Goal: Task Accomplishment & Management: Manage account settings

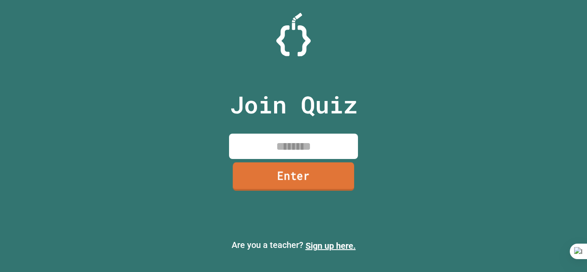
click at [289, 177] on link "Enter" at bounding box center [294, 177] width 122 height 28
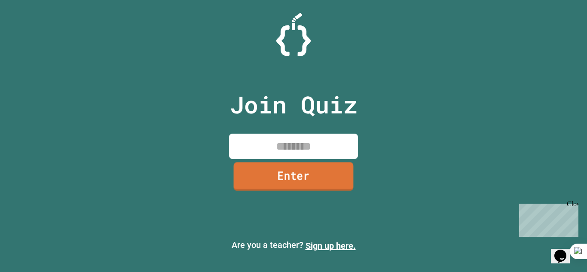
click at [292, 176] on link "Enter" at bounding box center [294, 176] width 120 height 28
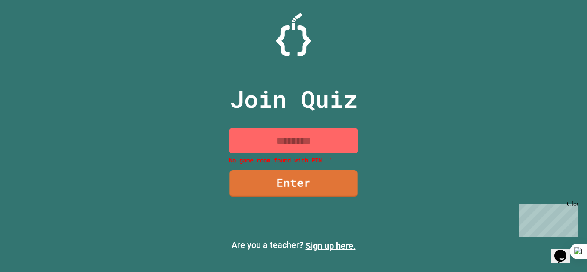
click at [296, 139] on input at bounding box center [293, 140] width 129 height 25
click at [303, 171] on link "Enter" at bounding box center [293, 182] width 125 height 28
click at [305, 132] on input at bounding box center [293, 140] width 129 height 25
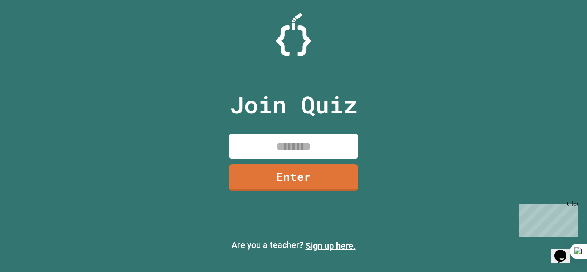
click at [327, 144] on input at bounding box center [293, 146] width 129 height 25
click at [326, 246] on link "Sign up here." at bounding box center [331, 246] width 50 height 10
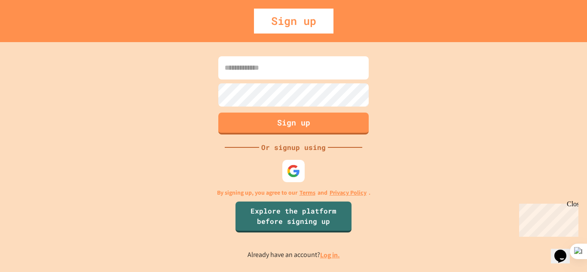
click at [296, 173] on img at bounding box center [293, 170] width 13 height 13
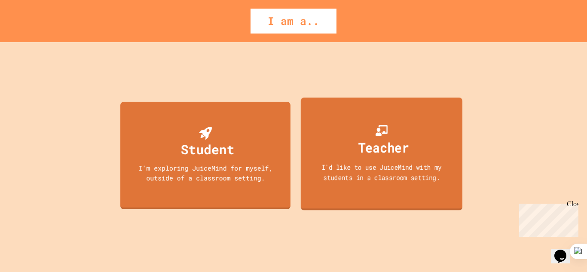
click at [322, 135] on div "Teacher I'd like to use JuiceMind with my students in a classroom setting." at bounding box center [382, 154] width 162 height 113
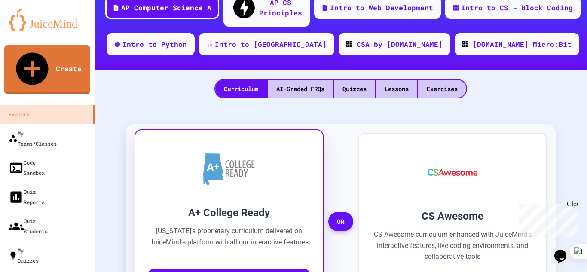
scroll to position [129, 0]
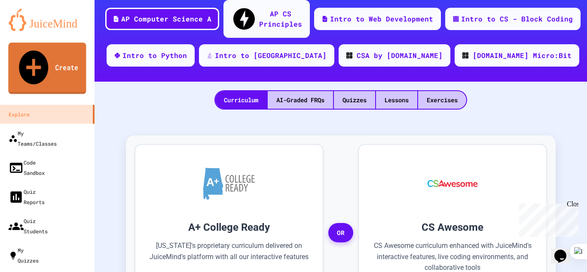
click at [49, 57] on link "Create" at bounding box center [47, 69] width 78 height 52
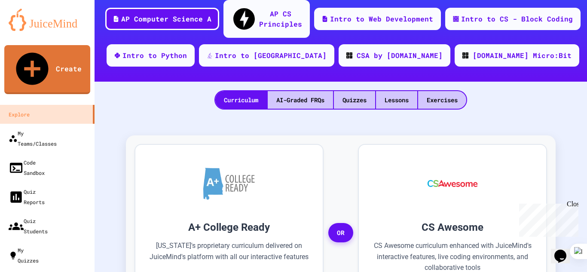
scroll to position [124, 0]
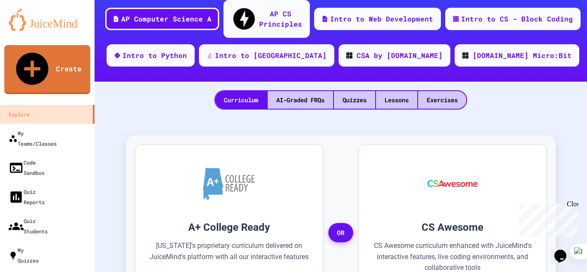
select select "**********"
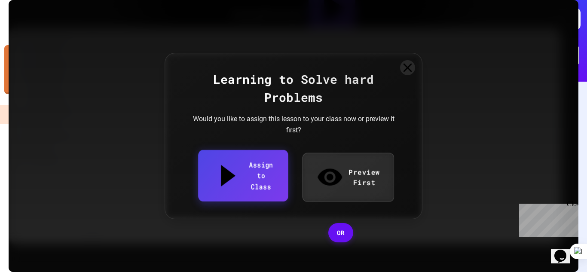
click at [227, 182] on link "Assign to Class" at bounding box center [243, 175] width 90 height 51
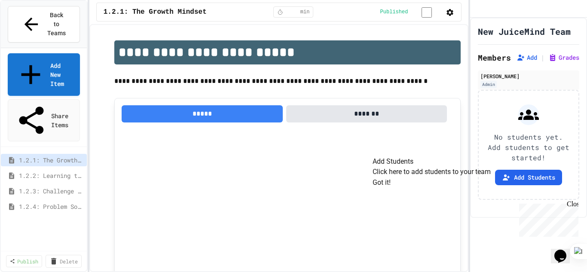
click at [391, 188] on button "Got it!" at bounding box center [382, 183] width 18 height 10
click at [451, 12] on icon "button" at bounding box center [450, 12] width 9 height 9
click at [451, 272] on div at bounding box center [293, 273] width 587 height 0
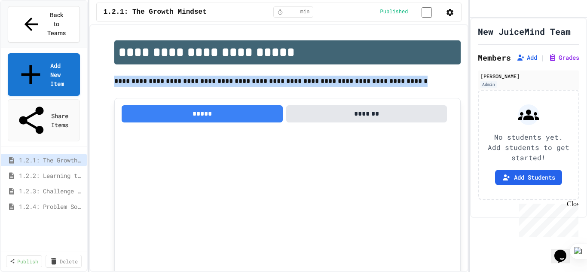
drag, startPoint x: 114, startPoint y: 84, endPoint x: 408, endPoint y: 79, distance: 293.3
click at [408, 79] on p "**********" at bounding box center [287, 81] width 347 height 11
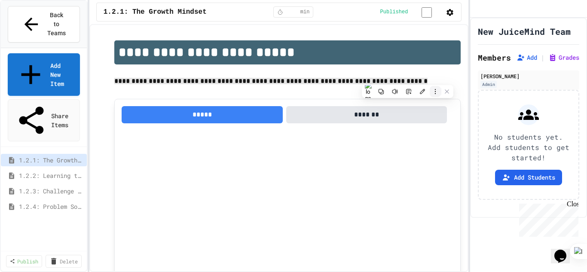
click at [433, 92] on icon at bounding box center [436, 92] width 6 height 6
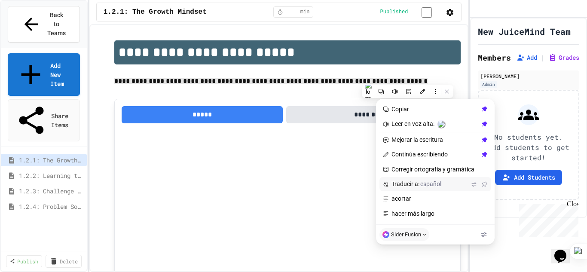
click at [414, 186] on span "Traducir a: español" at bounding box center [430, 185] width 77 height 8
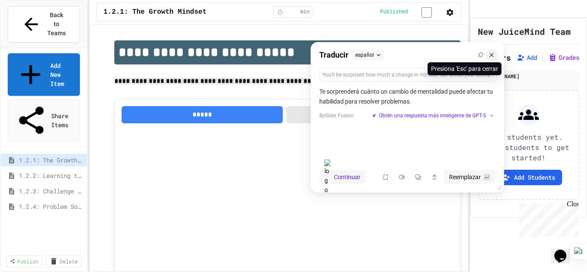
click at [491, 57] on icon at bounding box center [492, 55] width 6 height 6
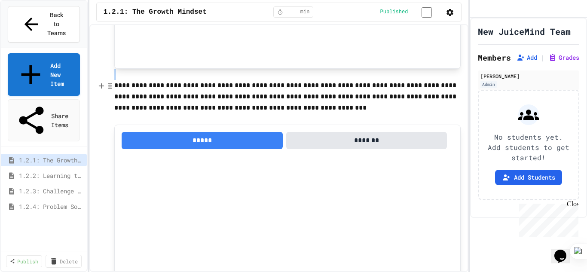
scroll to position [300, 0]
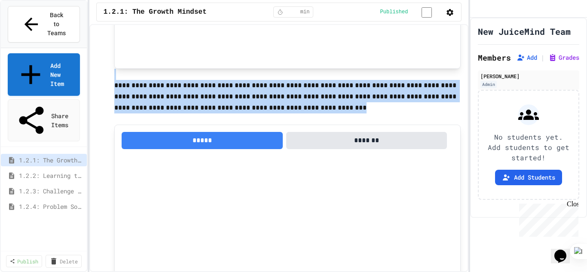
drag, startPoint x: 115, startPoint y: 87, endPoint x: 281, endPoint y: 110, distance: 167.5
click at [281, 110] on p "**********" at bounding box center [287, 97] width 347 height 34
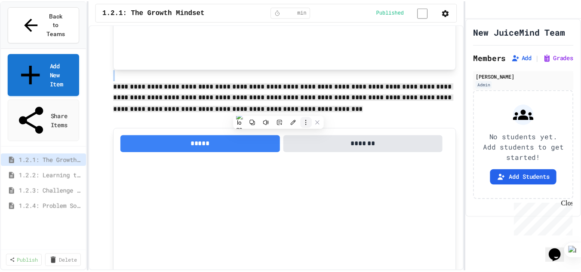
scroll to position [301, 0]
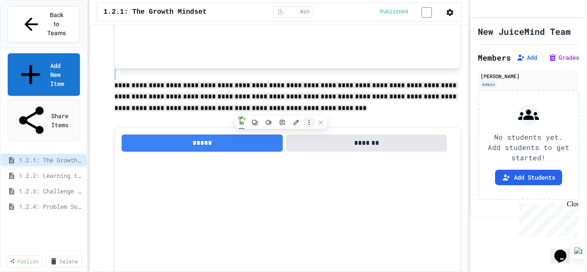
click at [307, 125] on icon at bounding box center [309, 123] width 6 height 6
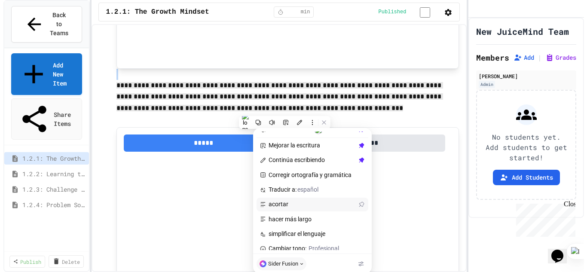
scroll to position [43, 0]
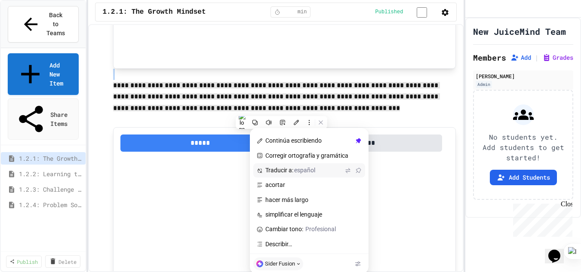
click at [297, 173] on span "español" at bounding box center [304, 170] width 21 height 7
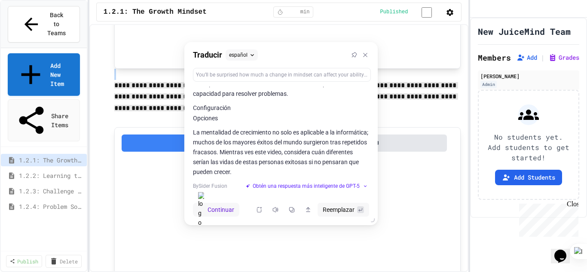
scroll to position [9, 0]
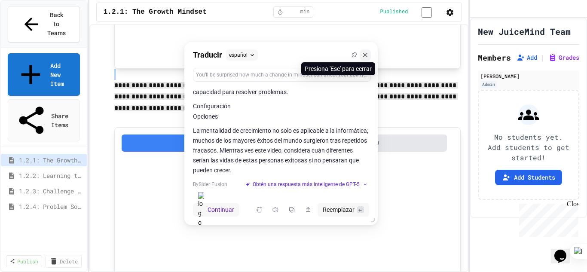
click at [362, 54] on icon at bounding box center [365, 55] width 6 height 6
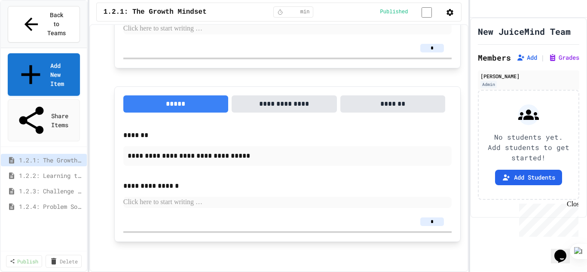
scroll to position [804, 0]
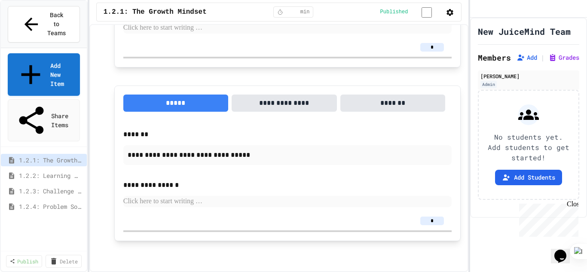
click at [70, 171] on span "1.2.2: Learning to Solve Hard Problems" at bounding box center [49, 175] width 61 height 9
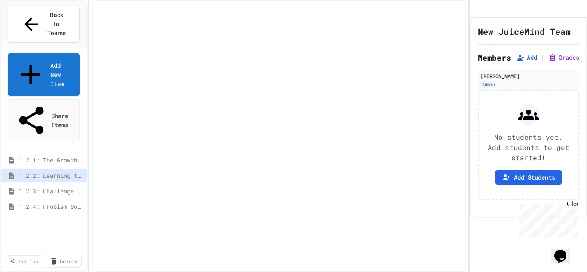
select select "***"
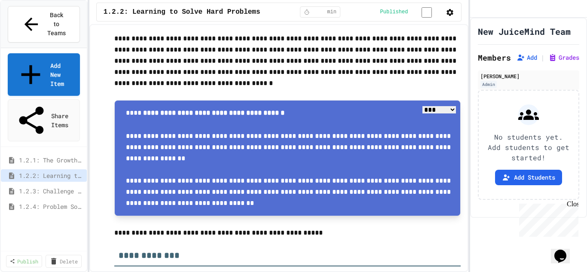
scroll to position [43, 0]
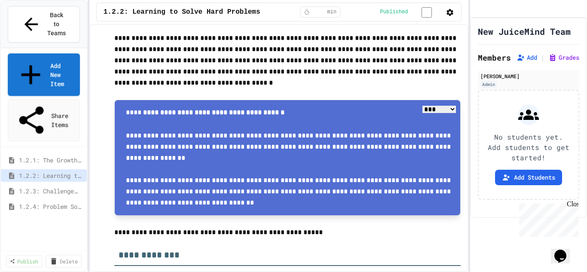
click at [37, 187] on span "1.2.3: Challenge Problem - The Bridge" at bounding box center [49, 191] width 61 height 9
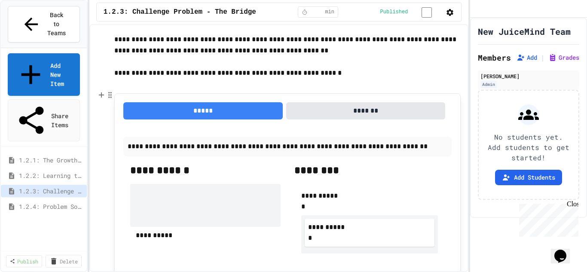
scroll to position [430, 0]
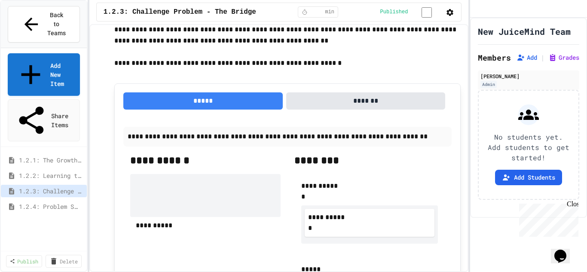
click at [47, 202] on span "1.2.4: Problem Solving Practice" at bounding box center [49, 206] width 61 height 9
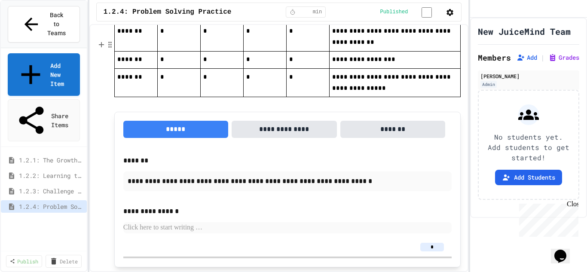
scroll to position [2012, 0]
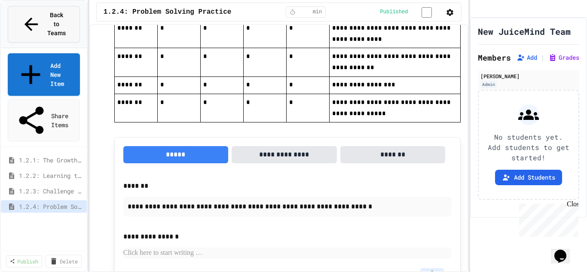
click at [46, 19] on span "Back to Teams" at bounding box center [56, 24] width 20 height 27
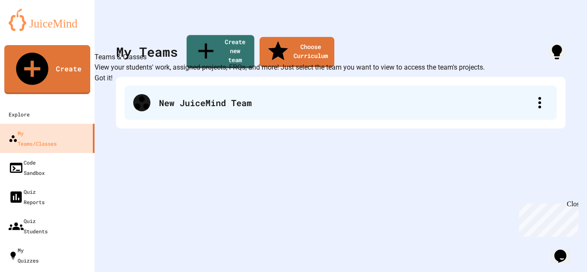
click at [332, 96] on div "New JuiceMind Team" at bounding box center [345, 102] width 372 height 13
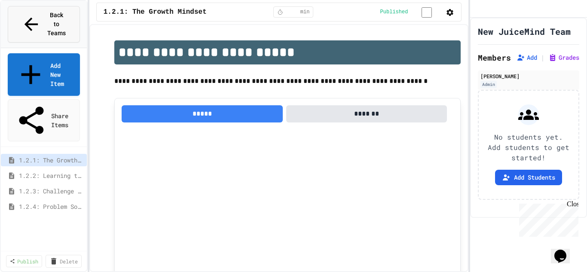
click at [29, 14] on div "Back to Teams" at bounding box center [43, 24] width 45 height 27
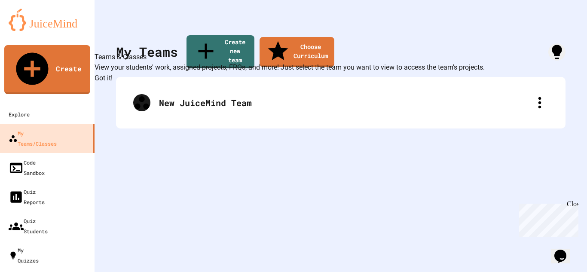
click at [113, 83] on button "Got it!" at bounding box center [104, 78] width 18 height 10
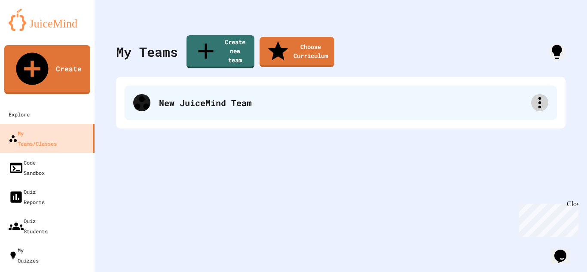
click at [540, 94] on div at bounding box center [539, 102] width 17 height 17
click at [540, 272] on div at bounding box center [293, 273] width 587 height 0
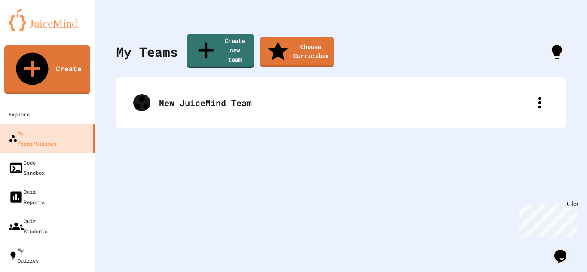
click at [224, 46] on link "Create new team" at bounding box center [220, 51] width 67 height 35
type input "******"
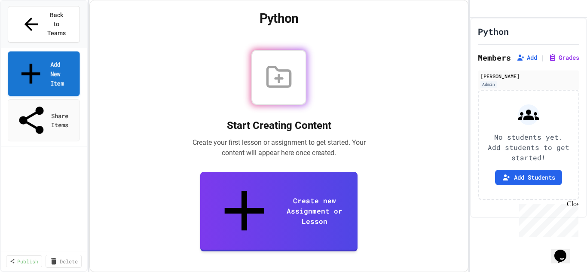
click at [34, 52] on link "Add New Item" at bounding box center [44, 74] width 72 height 45
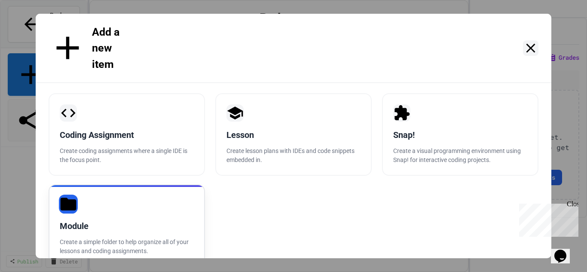
click at [150, 190] on div "Module Create a simple folder to help organize all of your lessons and coding a…" at bounding box center [127, 225] width 157 height 83
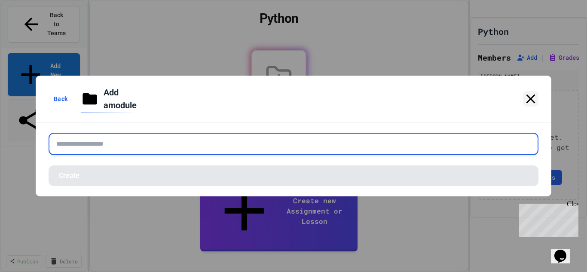
click at [121, 138] on input "text" at bounding box center [294, 144] width 490 height 22
click at [129, 139] on input "text" at bounding box center [294, 144] width 490 height 22
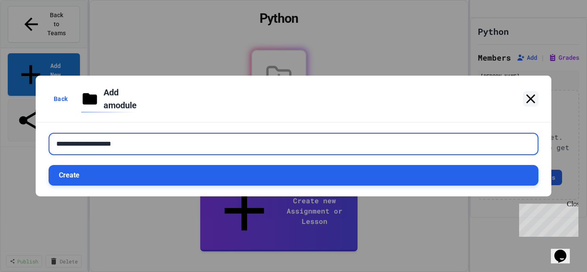
type input "**********"
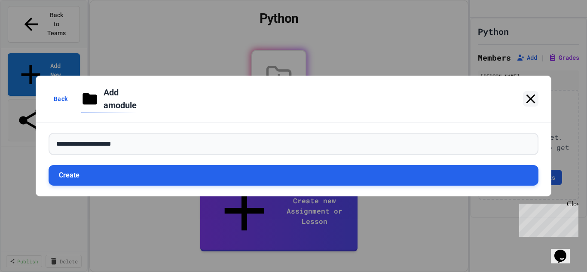
click at [166, 174] on button "Create" at bounding box center [294, 175] width 490 height 21
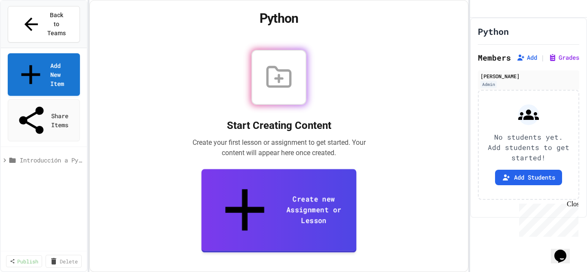
click at [286, 218] on link "Create new Assignment or Lesson" at bounding box center [279, 210] width 155 height 83
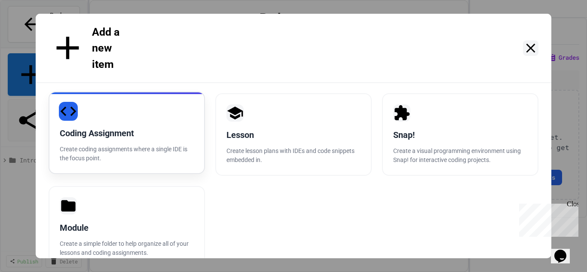
click at [137, 92] on div "Coding Assignment Create coding assignments where a single IDE is the focus poi…" at bounding box center [127, 133] width 157 height 83
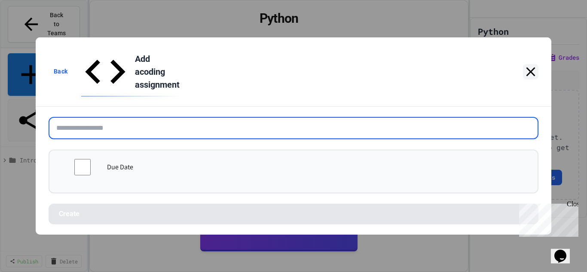
click at [122, 117] on input "text" at bounding box center [294, 128] width 490 height 22
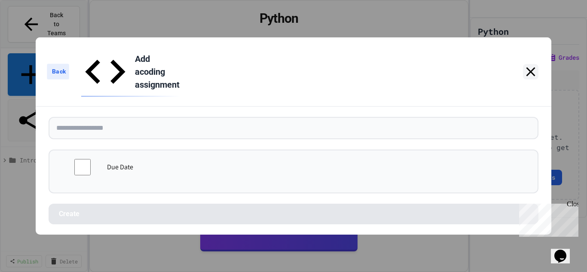
click at [49, 72] on icon at bounding box center [49, 72] width 0 height 0
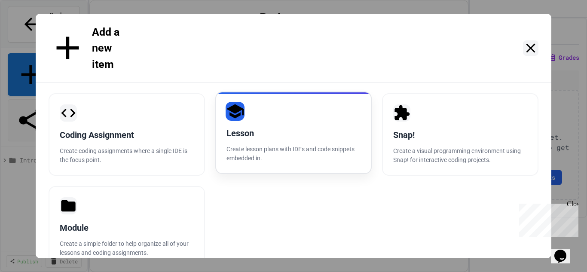
click at [287, 127] on div "Lesson" at bounding box center [294, 133] width 134 height 13
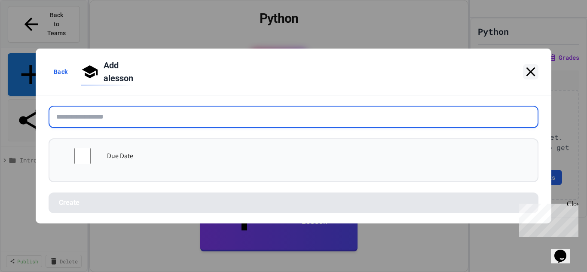
click at [128, 119] on input "text" at bounding box center [294, 117] width 490 height 22
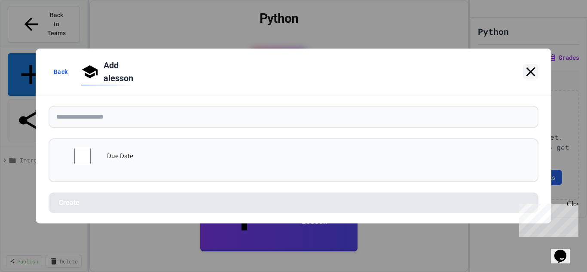
click at [525, 69] on div at bounding box center [530, 71] width 15 height 15
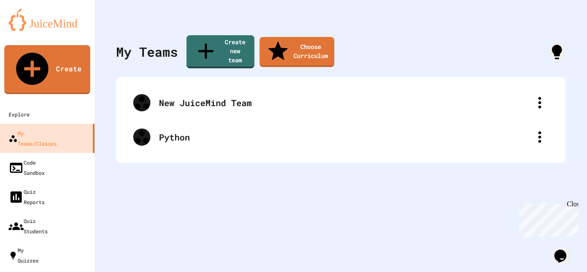
click at [50, 22] on img at bounding box center [47, 20] width 77 height 22
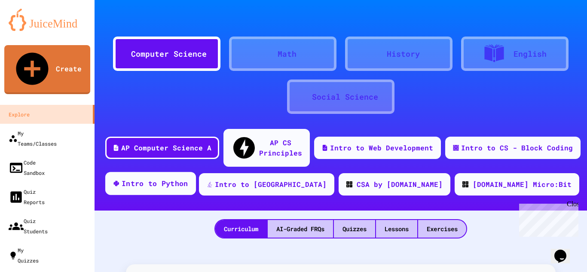
click at [188, 178] on div "Intro to Python" at bounding box center [155, 183] width 67 height 11
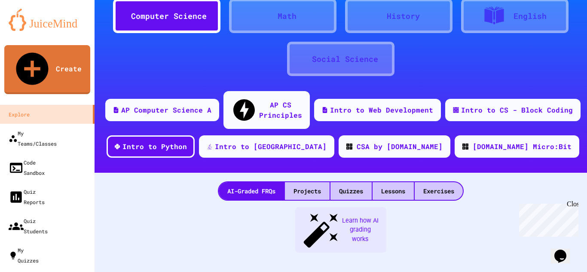
scroll to position [23, 0]
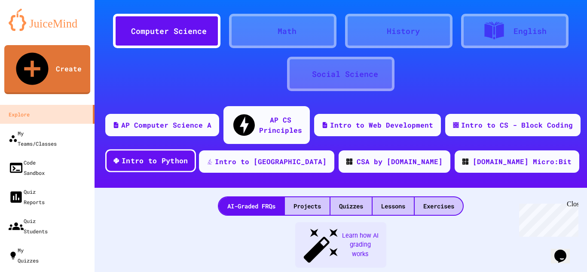
click at [188, 156] on div "Intro to Python" at bounding box center [155, 161] width 67 height 11
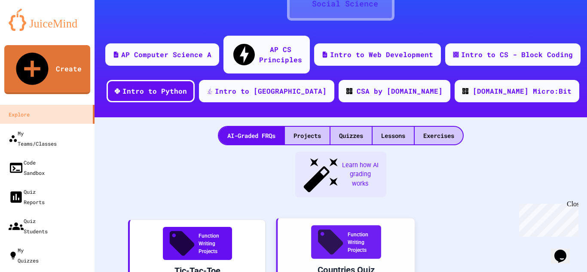
scroll to position [109, 0]
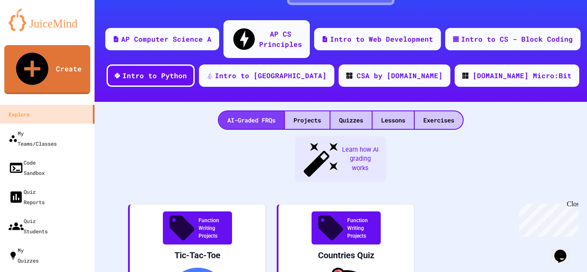
click at [248, 111] on div "AI-Graded FRQs" at bounding box center [251, 120] width 65 height 18
click at [308, 111] on div "Projects" at bounding box center [307, 120] width 45 height 18
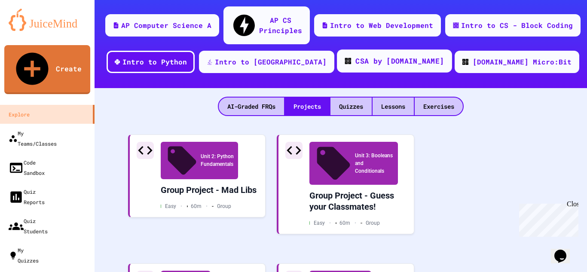
scroll to position [66, 0]
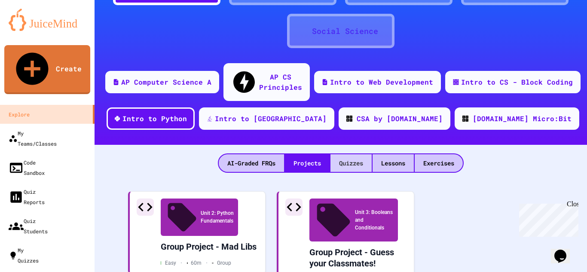
click at [346, 154] on div "Quizzes" at bounding box center [351, 163] width 41 height 18
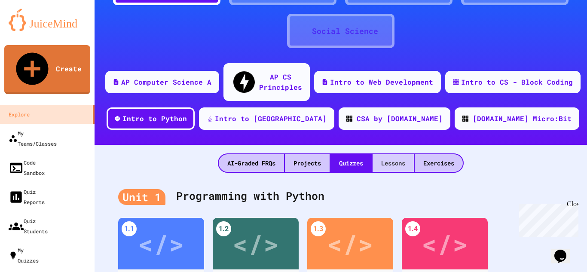
click at [394, 154] on div "Lessons" at bounding box center [393, 163] width 41 height 18
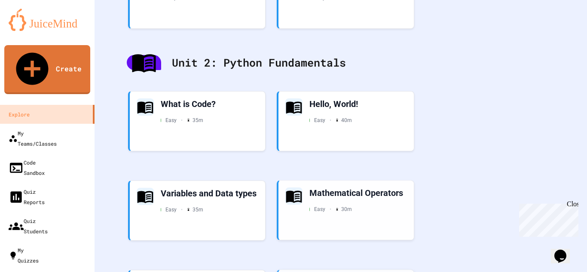
scroll to position [410, 0]
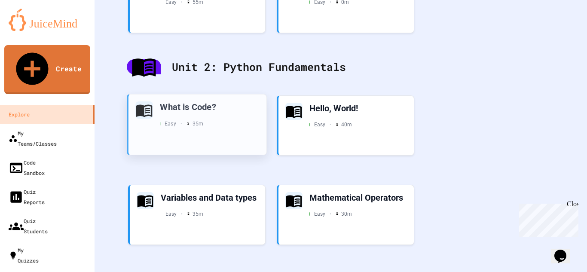
click at [226, 101] on div "What is Code?" at bounding box center [210, 107] width 100 height 12
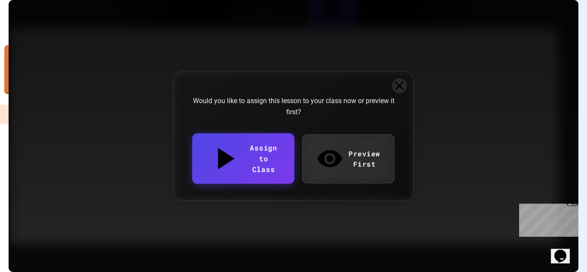
click at [257, 165] on link "Assign to Class" at bounding box center [243, 158] width 102 height 50
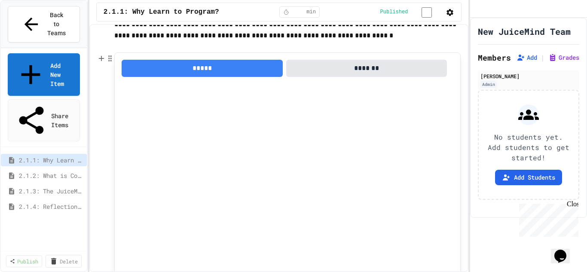
scroll to position [43, 0]
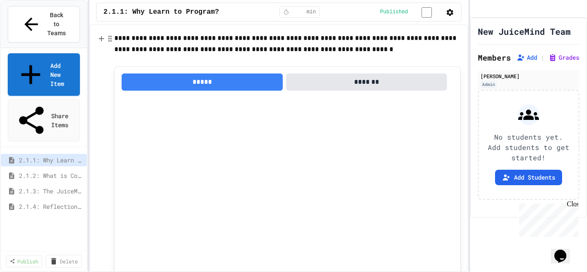
drag, startPoint x: 111, startPoint y: 39, endPoint x: 355, endPoint y: 52, distance: 244.6
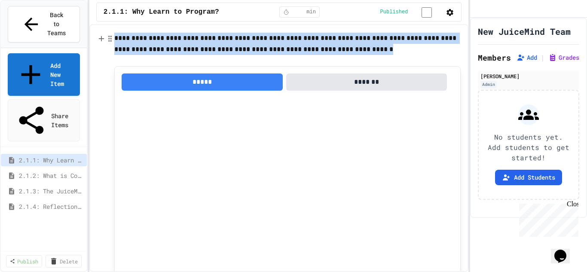
drag, startPoint x: 115, startPoint y: 40, endPoint x: 354, endPoint y: 49, distance: 238.8
click at [354, 49] on p "**********" at bounding box center [287, 44] width 347 height 22
drag, startPoint x: 345, startPoint y: 54, endPoint x: 336, endPoint y: 52, distance: 8.8
click at [336, 52] on p "**********" at bounding box center [287, 44] width 347 height 22
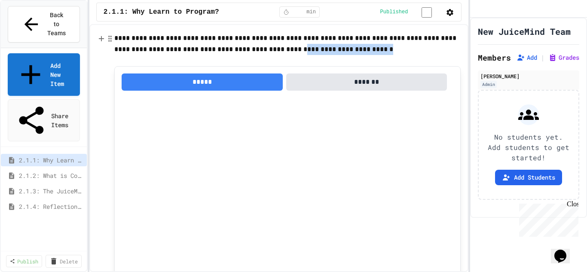
drag, startPoint x: 351, startPoint y: 52, endPoint x: 267, endPoint y: 53, distance: 83.4
click at [267, 53] on p "**********" at bounding box center [287, 44] width 347 height 22
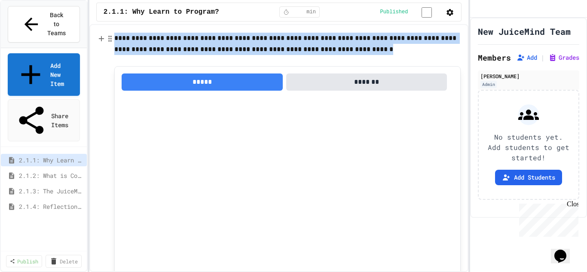
drag, startPoint x: 115, startPoint y: 39, endPoint x: 364, endPoint y: 49, distance: 249.6
click at [364, 49] on p "**********" at bounding box center [287, 44] width 347 height 22
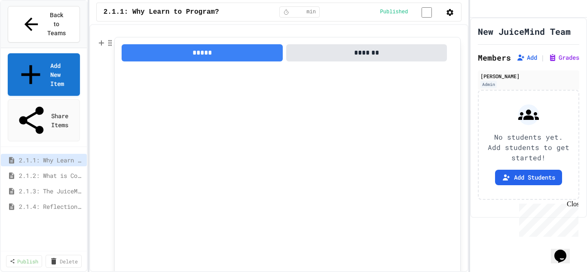
scroll to position [92, 0]
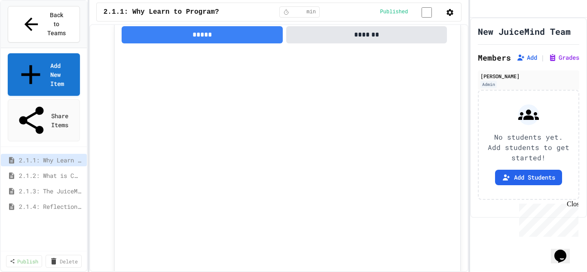
click at [59, 171] on span "2.1.2: What is Code?" at bounding box center [49, 175] width 61 height 9
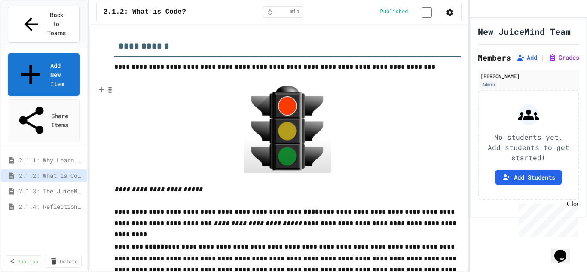
scroll to position [258, 0]
click at [43, 187] on span "2.1.3: The JuiceMind IDE" at bounding box center [49, 191] width 61 height 9
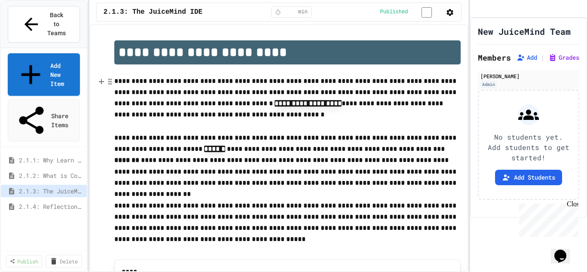
click at [114, 80] on button "button" at bounding box center [110, 82] width 9 height 14
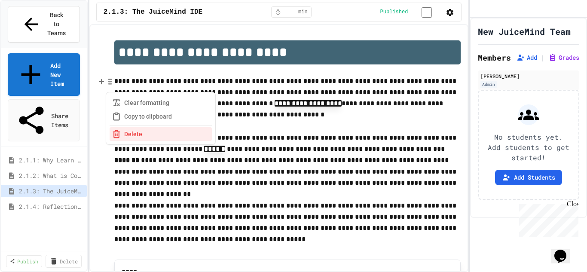
click at [387, 120] on p "**********" at bounding box center [287, 99] width 347 height 46
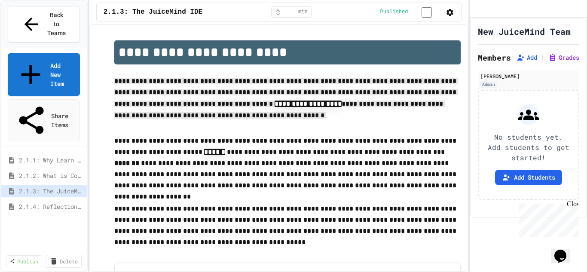
drag, startPoint x: 107, startPoint y: 87, endPoint x: 130, endPoint y: 232, distance: 146.3
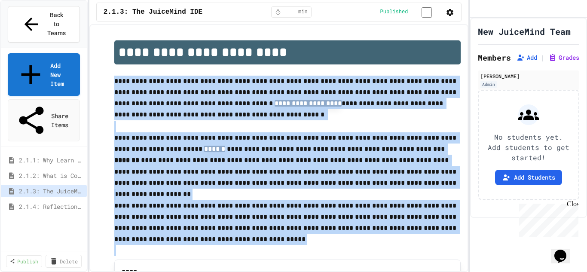
drag, startPoint x: 209, startPoint y: 243, endPoint x: 243, endPoint y: 252, distance: 35.1
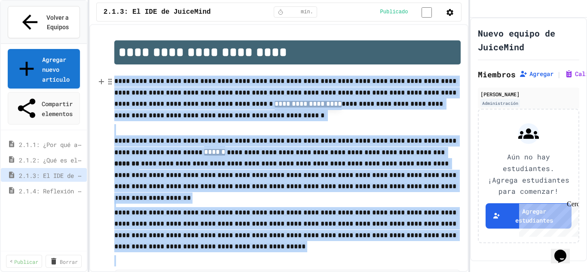
click at [441, 101] on p "**********" at bounding box center [287, 100] width 347 height 49
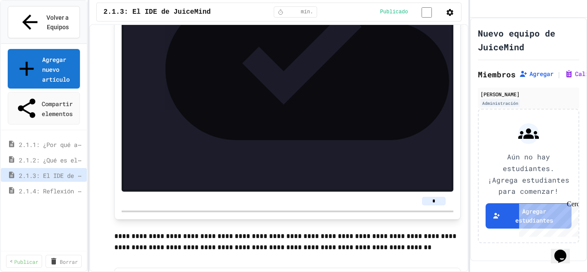
scroll to position [430, 0]
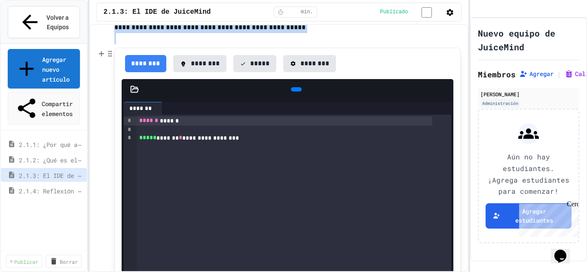
scroll to position [258, 0]
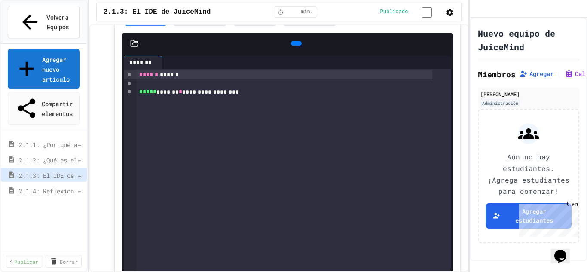
click at [299, 46] on icon at bounding box center [301, 49] width 5 height 6
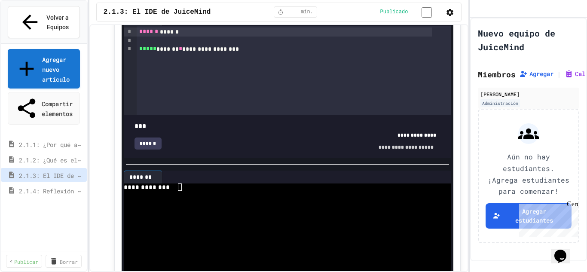
scroll to position [50, 0]
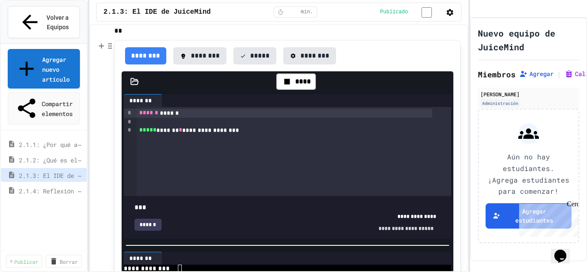
click at [273, 129] on div "**********" at bounding box center [285, 130] width 296 height 9
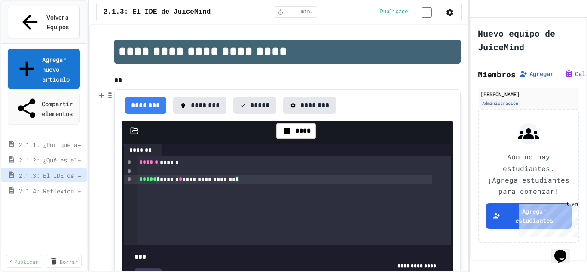
scroll to position [0, 0]
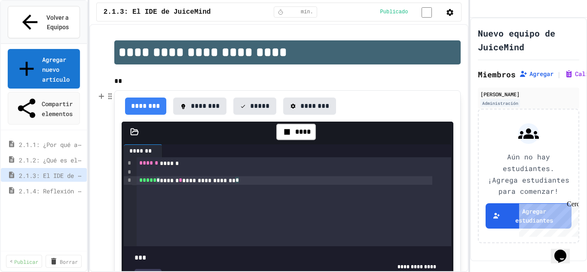
click at [199, 109] on button "********" at bounding box center [200, 106] width 54 height 17
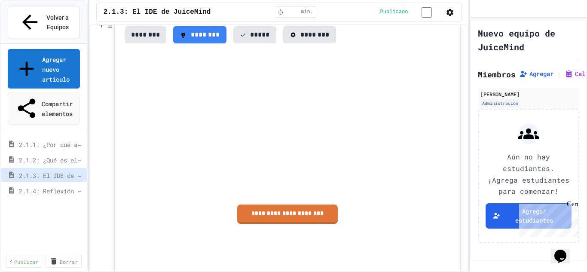
scroll to position [73, 0]
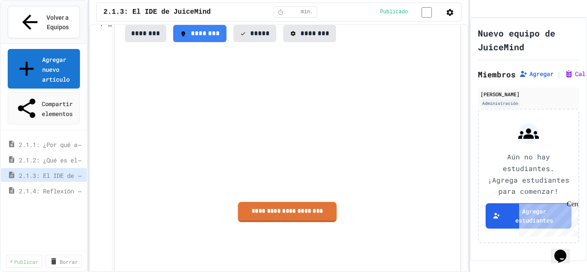
click at [279, 211] on link "**********" at bounding box center [287, 212] width 99 height 20
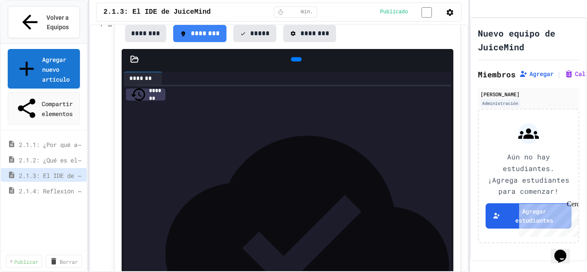
click at [246, 110] on div "**********" at bounding box center [285, 108] width 296 height 9
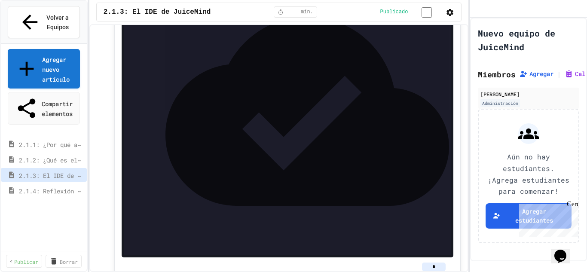
scroll to position [245, 0]
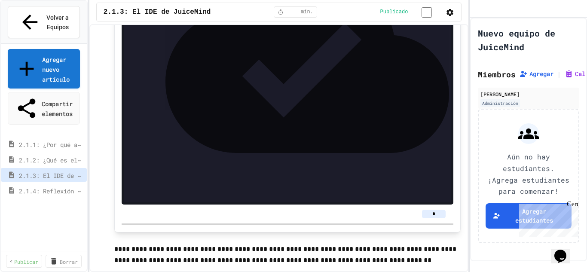
click at [62, 172] on font "2.1.3: El IDE de JuiceMind" at bounding box center [63, 174] width 89 height 9
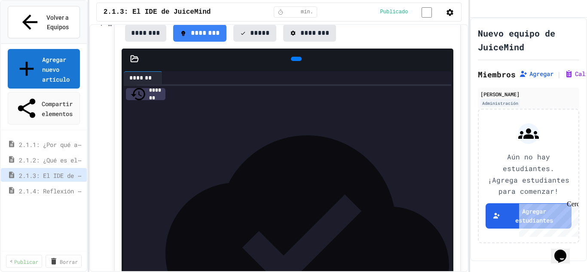
scroll to position [73, 0]
click at [295, 59] on icon at bounding box center [295, 59] width 0 height 0
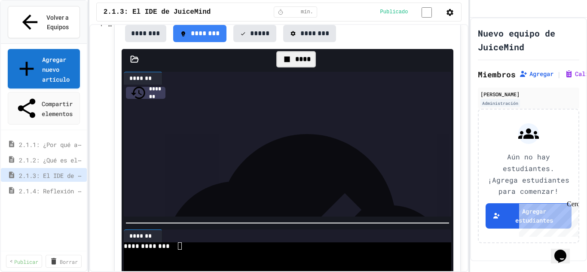
click at [203, 251] on div at bounding box center [277, 253] width 306 height 7
click at [203, 247] on div "**********" at bounding box center [277, 246] width 306 height 7
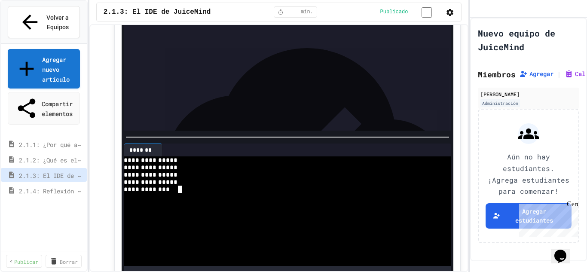
scroll to position [116, 0]
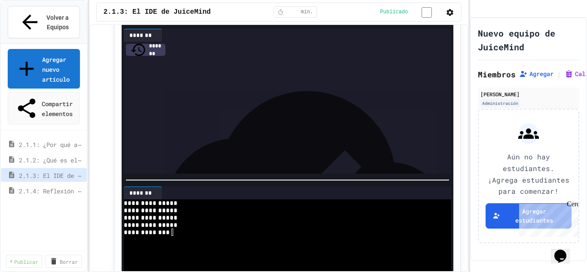
click at [166, 60] on div at bounding box center [294, 56] width 315 height 9
click at [173, 69] on div "**********" at bounding box center [285, 65] width 296 height 9
click at [174, 69] on div "**********" at bounding box center [285, 65] width 296 height 9
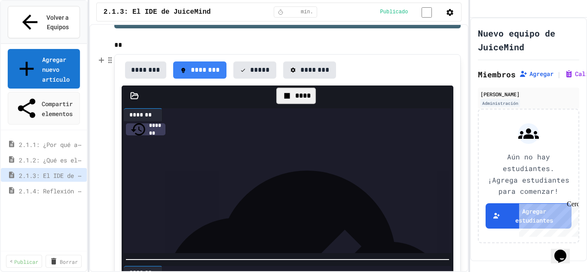
scroll to position [30, 0]
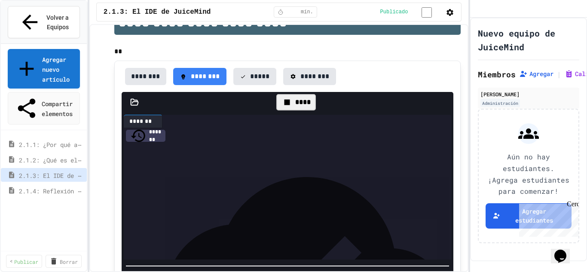
click at [246, 75] on icon at bounding box center [243, 77] width 6 height 6
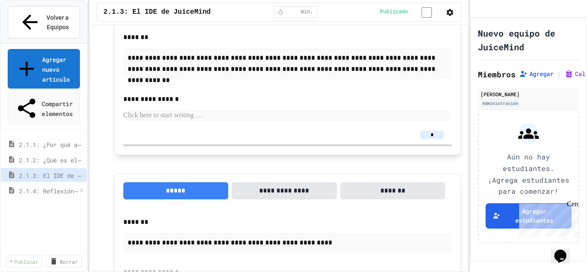
scroll to position [535, 0]
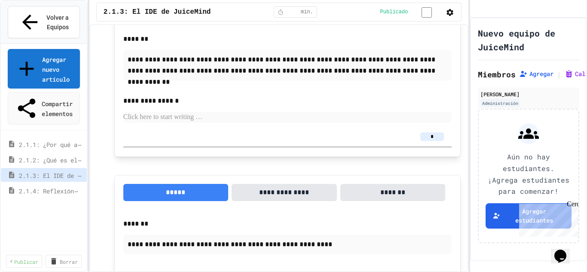
click at [63, 189] on font "2.1.4: Reflexión - Tecnología en evolución" at bounding box center [91, 190] width 144 height 9
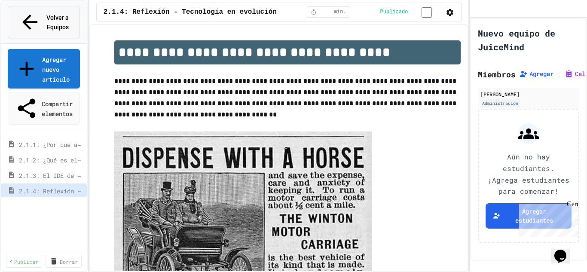
click at [46, 21] on span "Volver a Equipos" at bounding box center [57, 21] width 23 height 19
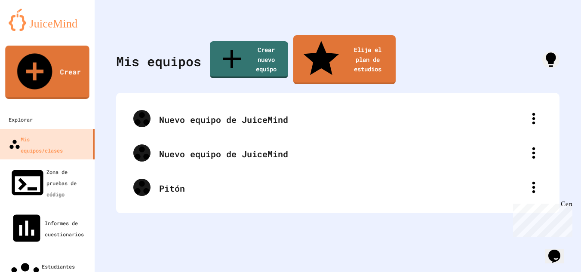
click at [61, 24] on img at bounding box center [47, 20] width 77 height 22
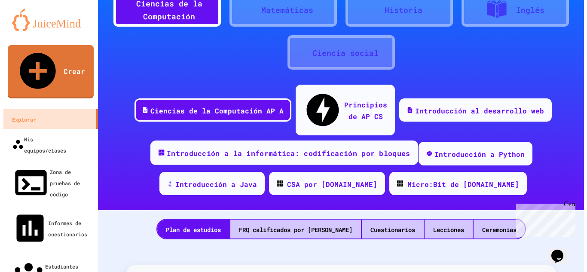
scroll to position [43, 0]
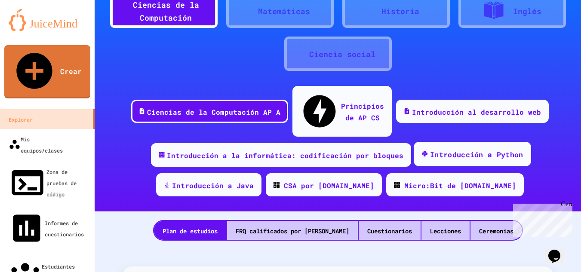
click at [459, 142] on div "Introducción a Python" at bounding box center [472, 154] width 117 height 24
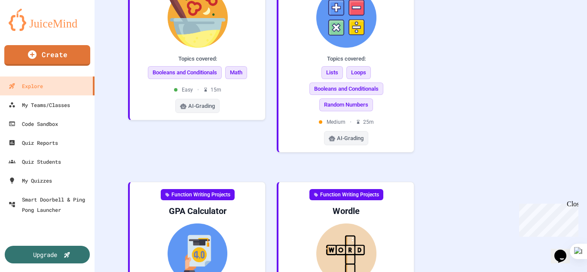
scroll to position [559, 0]
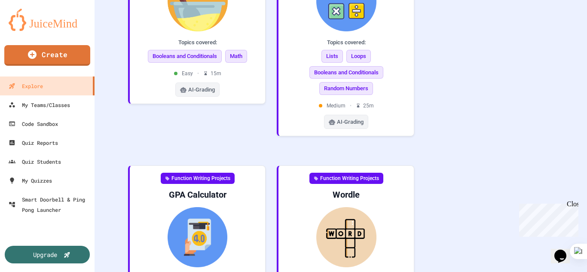
drag, startPoint x: 343, startPoint y: 266, endPoint x: 341, endPoint y: 292, distance: 26.7
drag, startPoint x: 341, startPoint y: 292, endPoint x: 535, endPoint y: 30, distance: 326.5
click at [535, 30] on div "Function Writing Projects Tic-Tac-Toe Topics covered: Lists Booleans and Condit…" at bounding box center [340, 248] width 445 height 1092
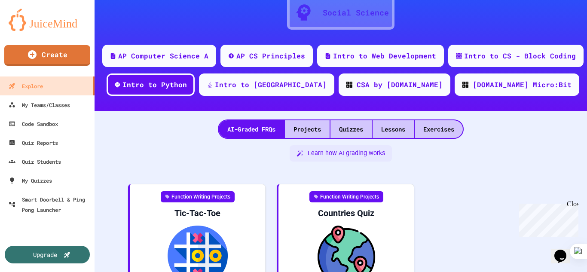
scroll to position [86, 0]
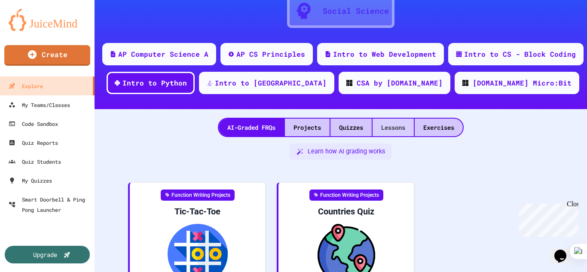
click at [390, 129] on div "Lessons" at bounding box center [393, 128] width 41 height 18
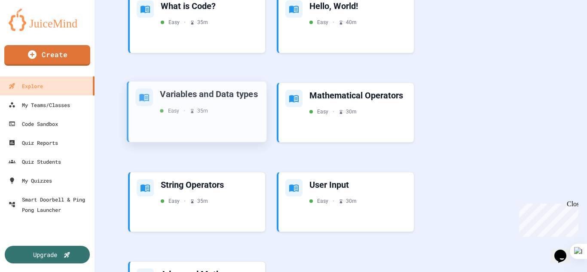
scroll to position [516, 0]
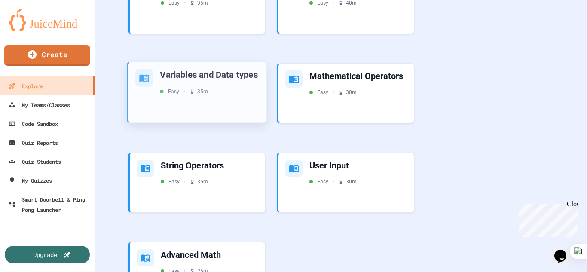
drag, startPoint x: 214, startPoint y: 96, endPoint x: 130, endPoint y: 128, distance: 90.1
click at [130, 128] on div "Variables and Data types Easy • 35 m" at bounding box center [197, 96] width 140 height 68
click at [149, 78] on icon at bounding box center [144, 78] width 10 height 10
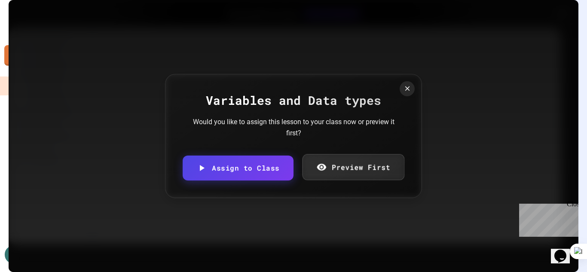
click at [333, 177] on link "Preview First" at bounding box center [353, 167] width 102 height 26
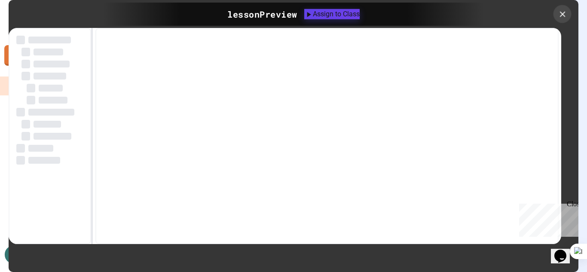
click at [565, 15] on icon at bounding box center [563, 14] width 6 height 6
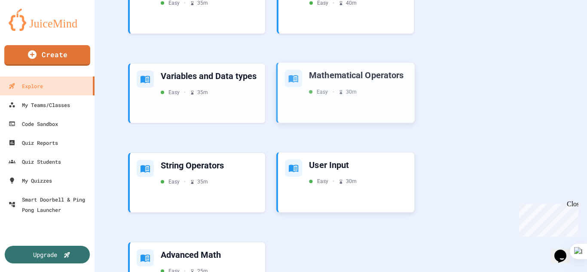
scroll to position [559, 0]
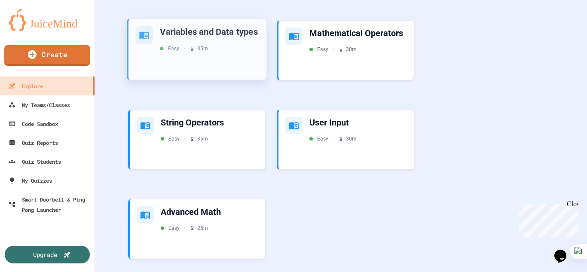
click at [247, 52] on div "Easy • 35 m" at bounding box center [210, 49] width 100 height 8
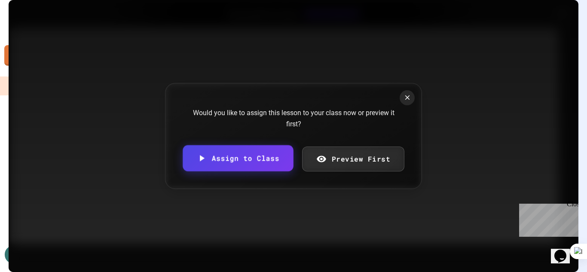
click at [258, 161] on link "Assign to Class" at bounding box center [238, 158] width 111 height 26
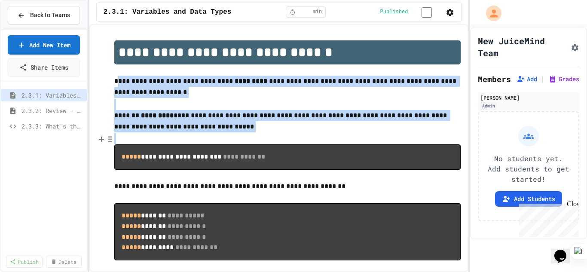
drag, startPoint x: 116, startPoint y: 82, endPoint x: 220, endPoint y: 137, distance: 118.1
click at [243, 149] on button at bounding box center [248, 149] width 11 height 11
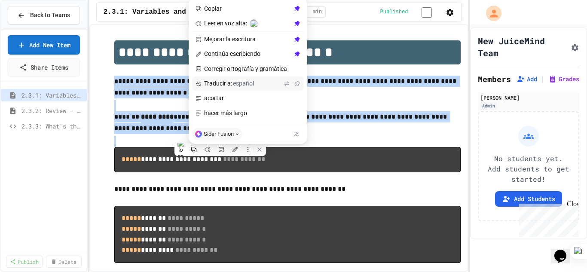
click at [231, 85] on span "Traducir a: español" at bounding box center [242, 84] width 77 height 8
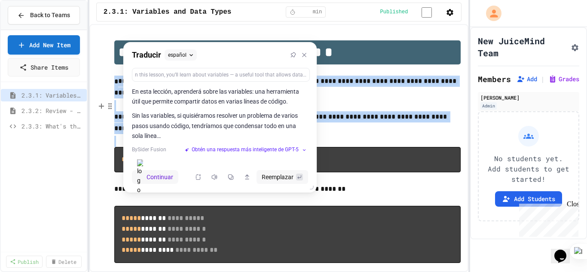
scroll to position [43, 0]
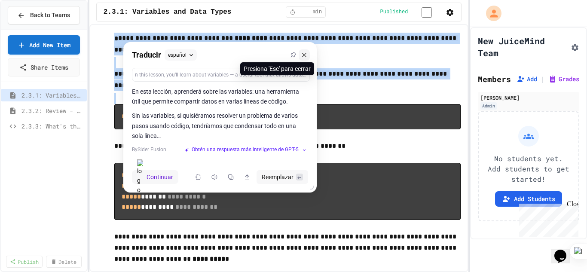
click at [304, 58] on button at bounding box center [304, 54] width 11 height 11
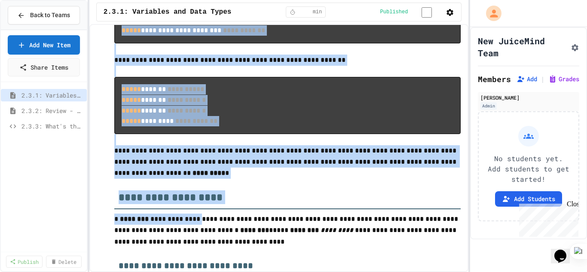
scroll to position [212, 0]
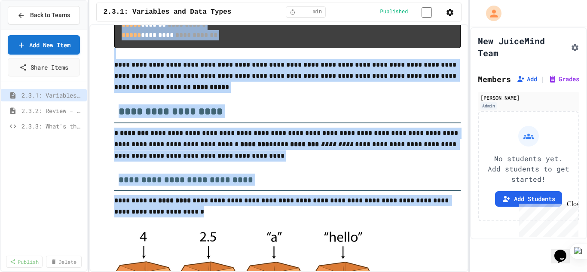
drag, startPoint x: 115, startPoint y: 156, endPoint x: 197, endPoint y: 221, distance: 104.6
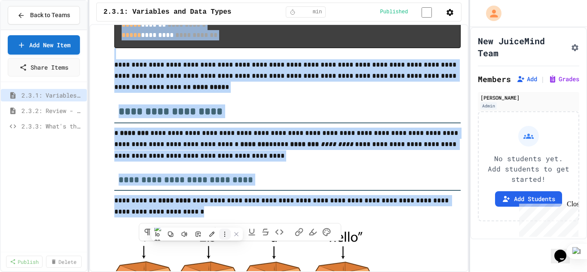
click at [224, 234] on icon at bounding box center [225, 234] width 6 height 6
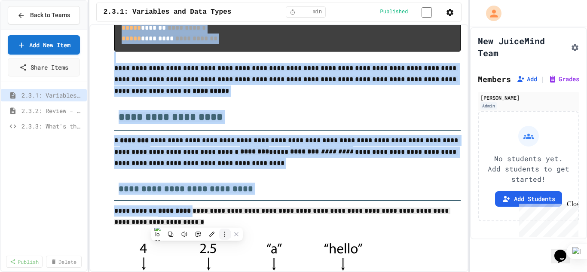
scroll to position [216, 0]
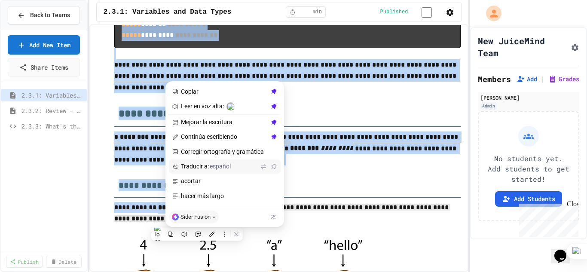
click at [200, 168] on span "Traducir a: español" at bounding box center [219, 167] width 77 height 8
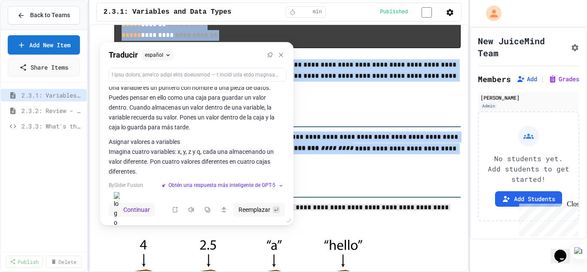
scroll to position [219, 0]
click at [384, 115] on h2 "**********" at bounding box center [287, 111] width 347 height 31
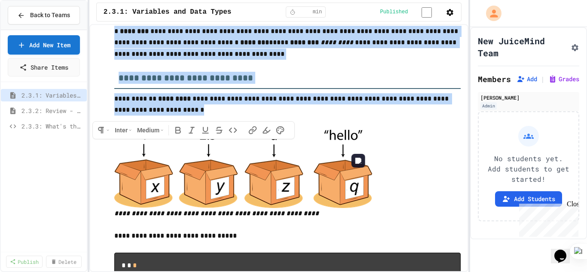
scroll to position [341, 0]
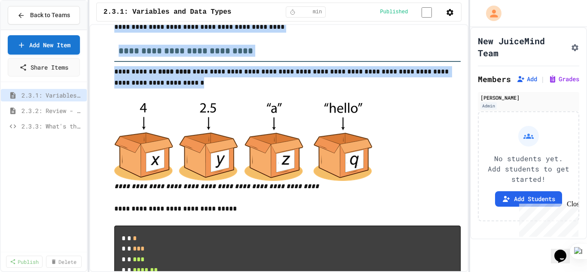
click at [442, 172] on div at bounding box center [287, 141] width 347 height 80
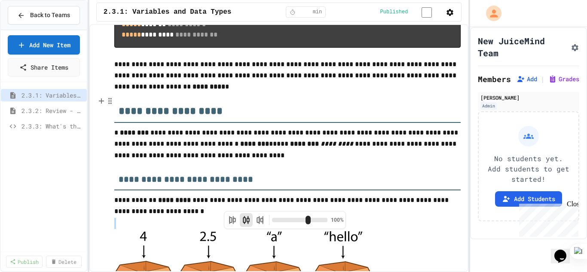
scroll to position [215, 0]
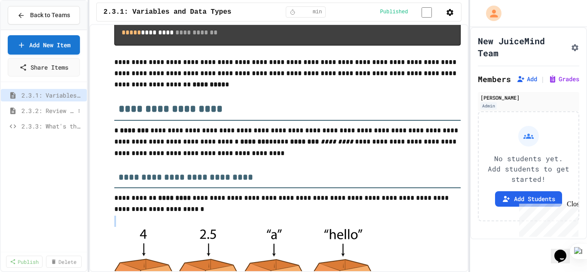
click at [28, 109] on span "2.3.2: Review - Variables and Data Types" at bounding box center [47, 110] width 53 height 9
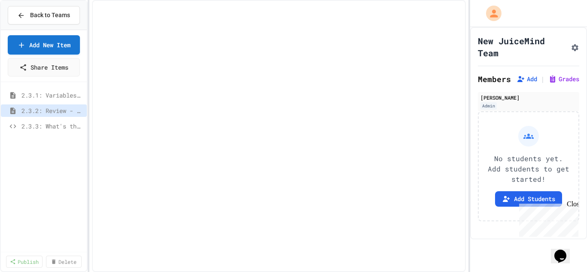
select select "***"
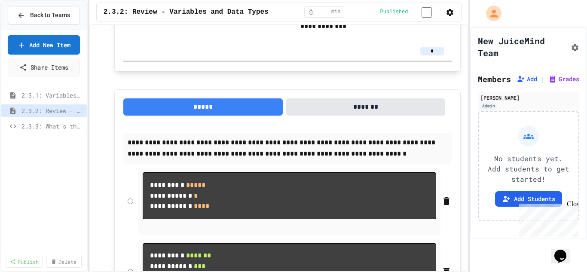
scroll to position [2537, 0]
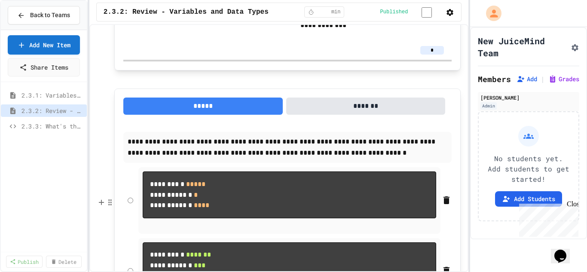
click at [68, 196] on div "2.3.1: Variables and Data Types 2.3.2: Review - Variables and Data Types 2.3.3:…" at bounding box center [44, 167] width 86 height 163
click at [80, 126] on icon at bounding box center [79, 126] width 5 height 5
click at [51, 126] on div at bounding box center [293, 136] width 587 height 272
click at [16, 169] on div "2.3.1: Variables and Data Types 2.3.2: Review - Variables and Data Types 2.3.3:…" at bounding box center [44, 167] width 86 height 163
click at [32, 126] on span "2.3.3: What's the Type?" at bounding box center [47, 126] width 53 height 9
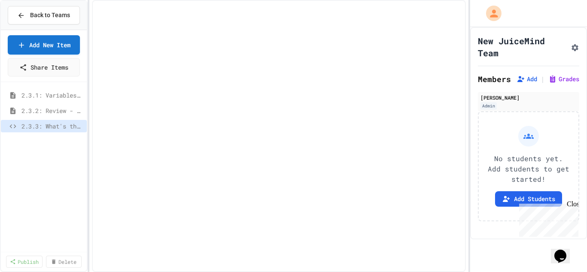
select select "*******"
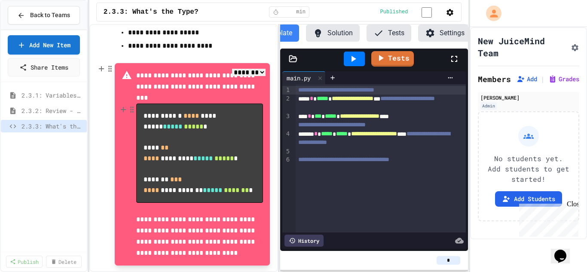
scroll to position [258, 0]
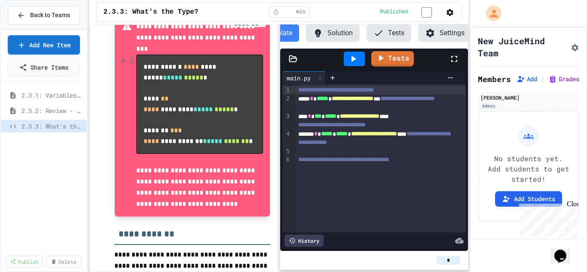
drag, startPoint x: 239, startPoint y: 87, endPoint x: 195, endPoint y: 108, distance: 48.5
click at [195, 107] on pre "**********" at bounding box center [199, 104] width 127 height 99
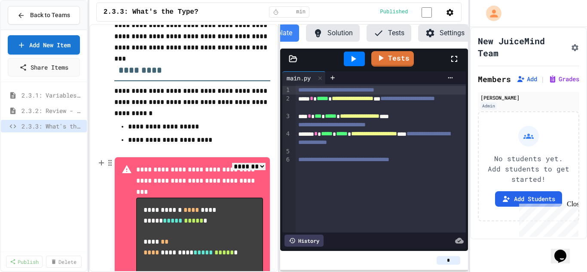
scroll to position [0, 0]
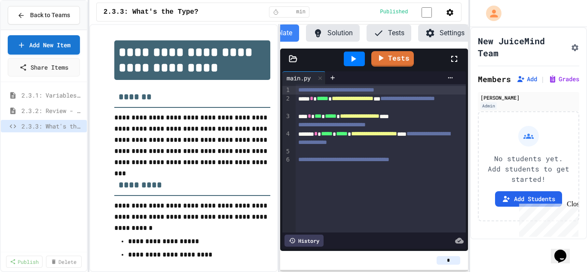
drag, startPoint x: 110, startPoint y: 120, endPoint x: 221, endPoint y: 135, distance: 111.6
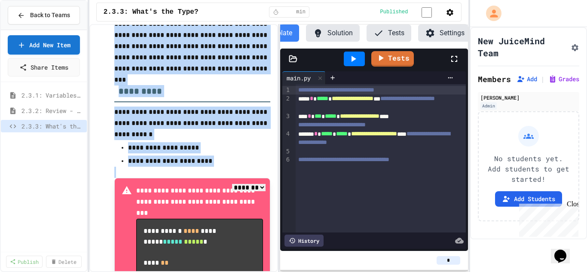
scroll to position [86, 0]
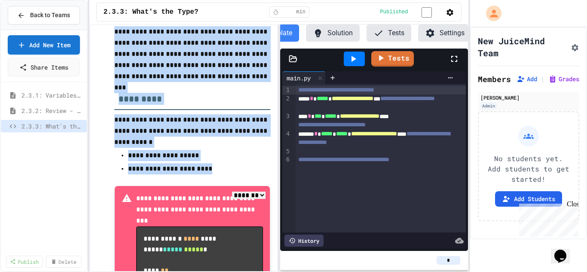
drag, startPoint x: 117, startPoint y: 96, endPoint x: 214, endPoint y: 170, distance: 122.1
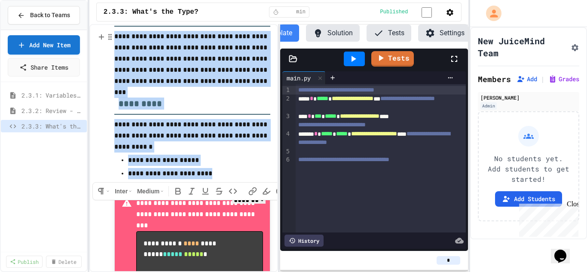
scroll to position [43, 0]
